Goal: Task Accomplishment & Management: Complete application form

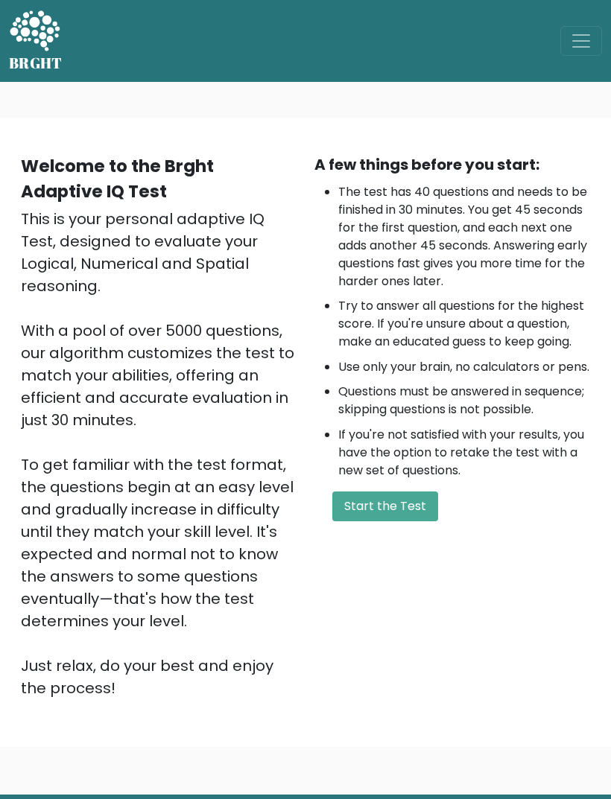
click at [401, 521] on button "Start the Test" at bounding box center [385, 506] width 106 height 30
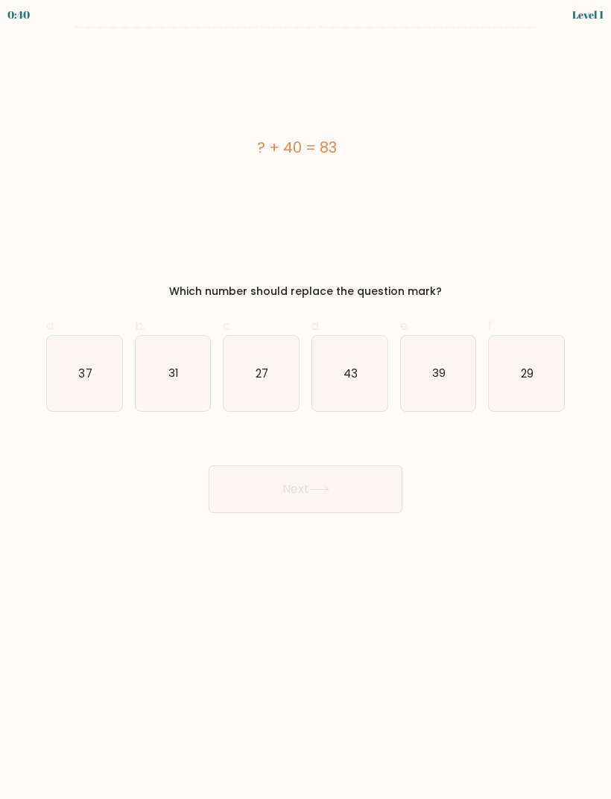
click at [351, 385] on icon "43" at bounding box center [349, 373] width 75 height 75
click at [306, 400] on input "d. 43" at bounding box center [305, 405] width 1 height 10
radio input "true"
click at [335, 479] on button "Next" at bounding box center [305, 489] width 194 height 48
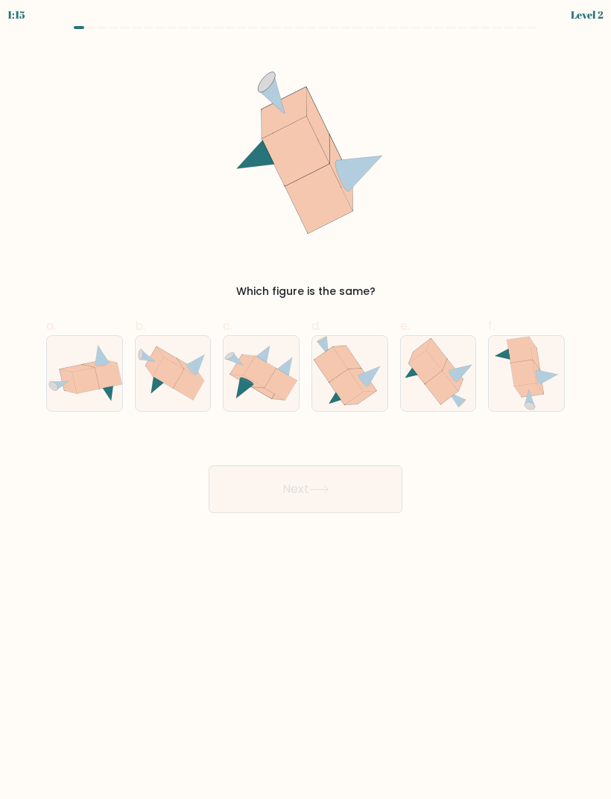
click at [170, 386] on icon at bounding box center [168, 372] width 31 height 31
click at [305, 400] on input "b." at bounding box center [305, 405] width 1 height 10
radio input "true"
click at [287, 493] on button "Next" at bounding box center [305, 489] width 194 height 48
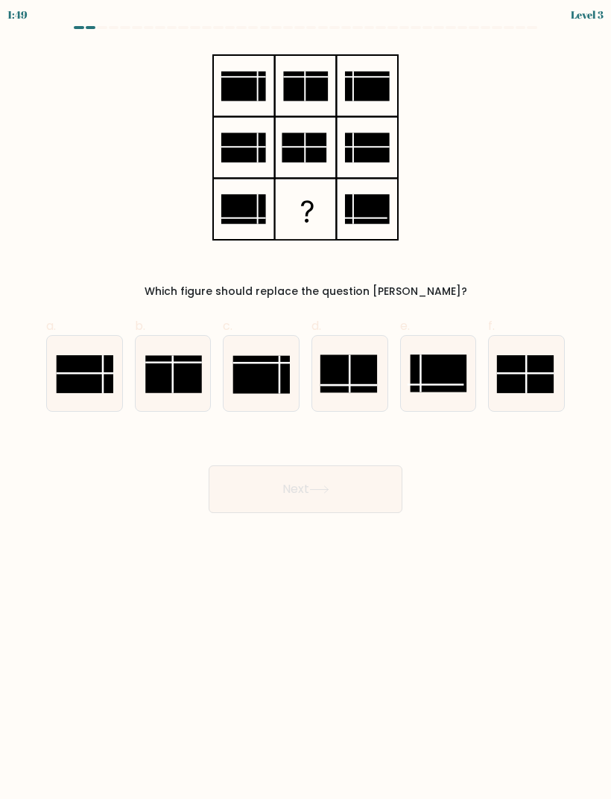
click at [340, 388] on rect at bounding box center [348, 373] width 57 height 38
click at [306, 400] on input "d." at bounding box center [305, 405] width 1 height 10
radio input "true"
click at [326, 489] on icon at bounding box center [319, 489] width 18 height 7
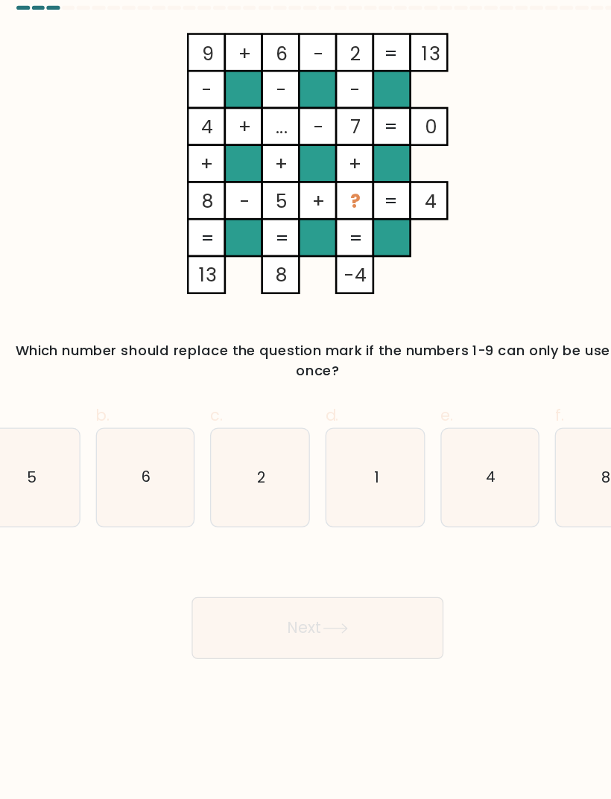
click at [312, 369] on icon "1" at bounding box center [349, 388] width 75 height 75
click at [305, 400] on input "d. 1" at bounding box center [305, 405] width 1 height 10
radio input "true"
click at [269, 483] on button "Next" at bounding box center [305, 505] width 194 height 48
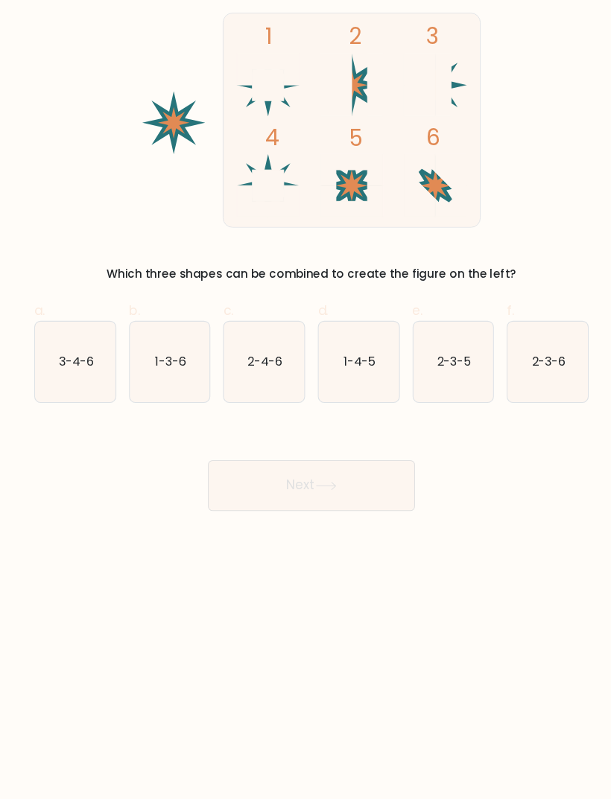
click at [342, 336] on icon "1-4-5" at bounding box center [349, 373] width 75 height 75
click at [306, 400] on input "d. 1-4-5" at bounding box center [305, 405] width 1 height 10
radio input "true"
click at [313, 465] on button "Next" at bounding box center [305, 489] width 194 height 48
